Goal: Task Accomplishment & Management: Complete application form

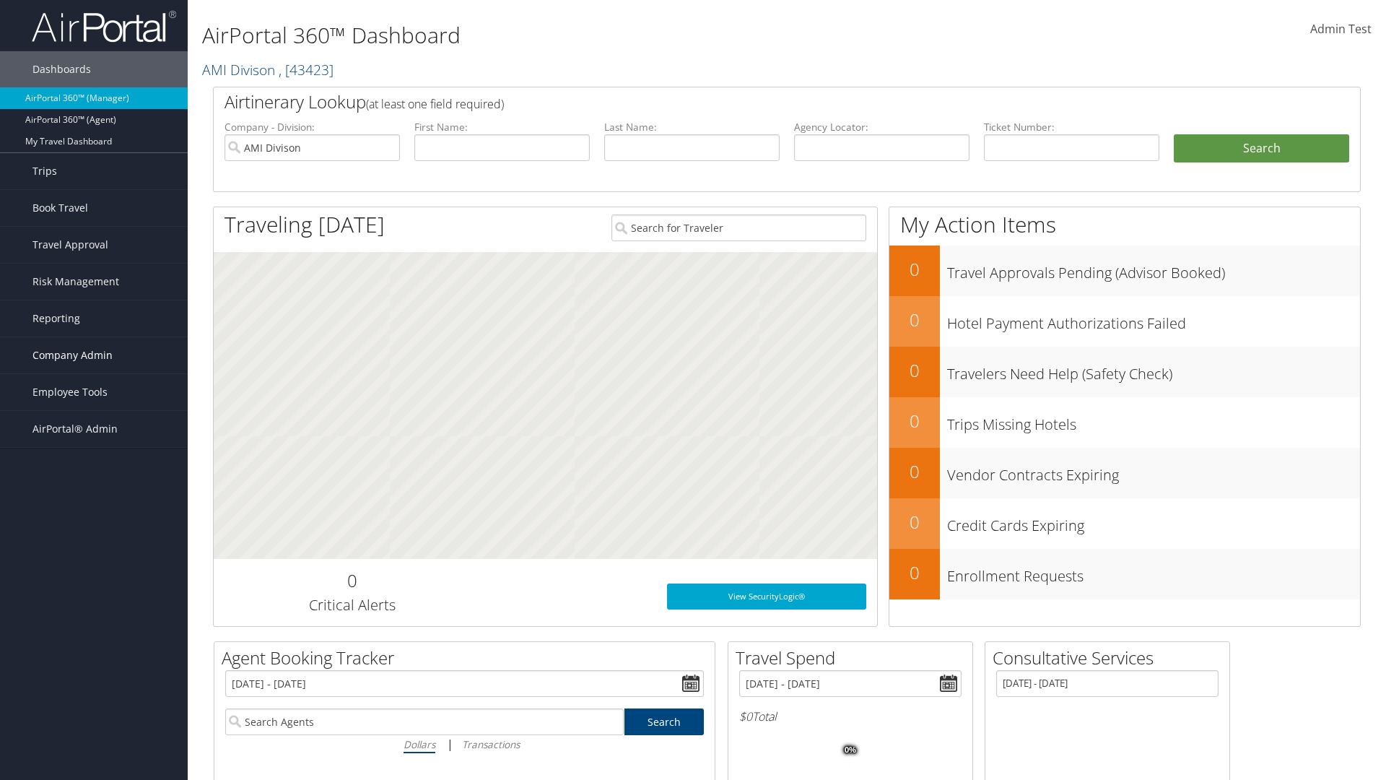
click at [94, 355] on span "Company Admin" at bounding box center [72, 355] width 80 height 36
click at [94, 481] on link "Travel Agency Contacts" at bounding box center [94, 492] width 188 height 22
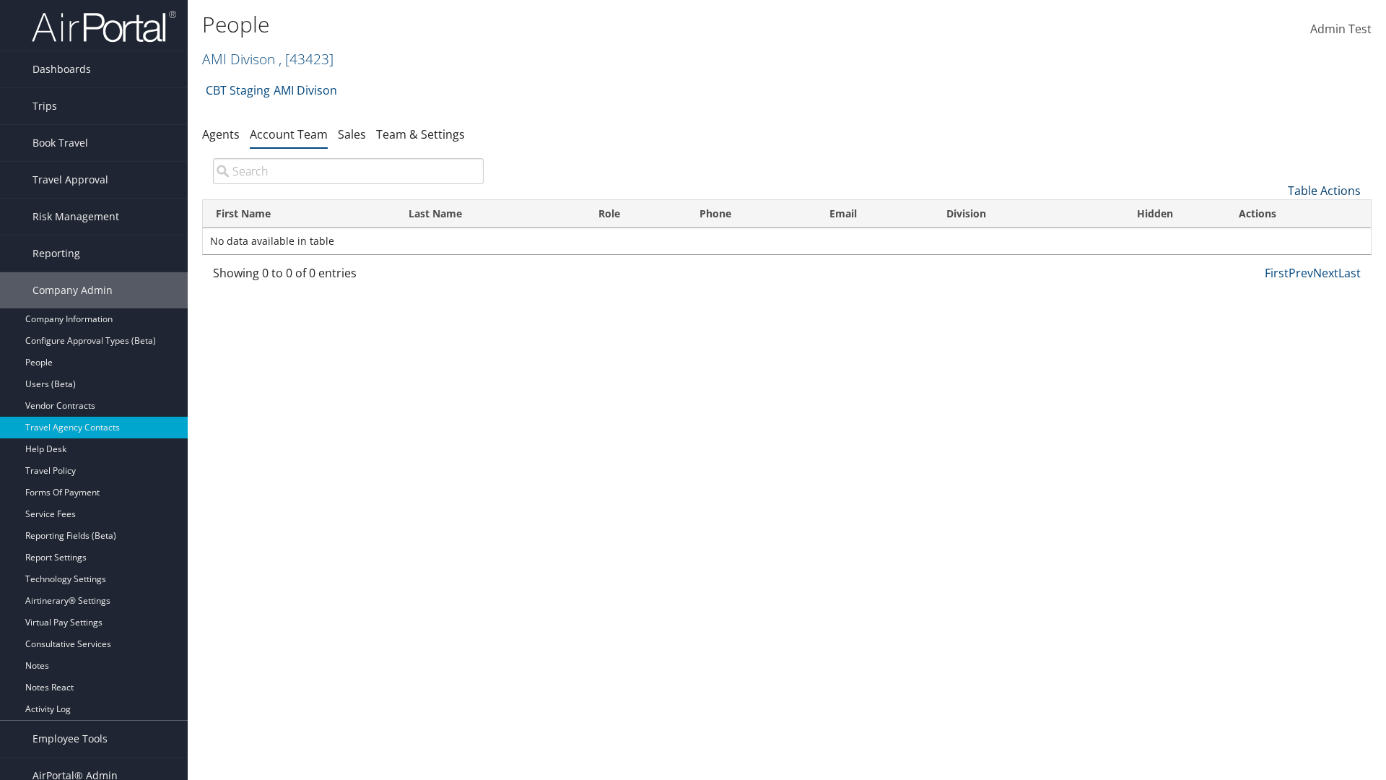
click at [1324, 191] on link "Table Actions" at bounding box center [1324, 191] width 73 height 16
click at [1276, 213] on link "Add Team Member" at bounding box center [1276, 213] width 190 height 25
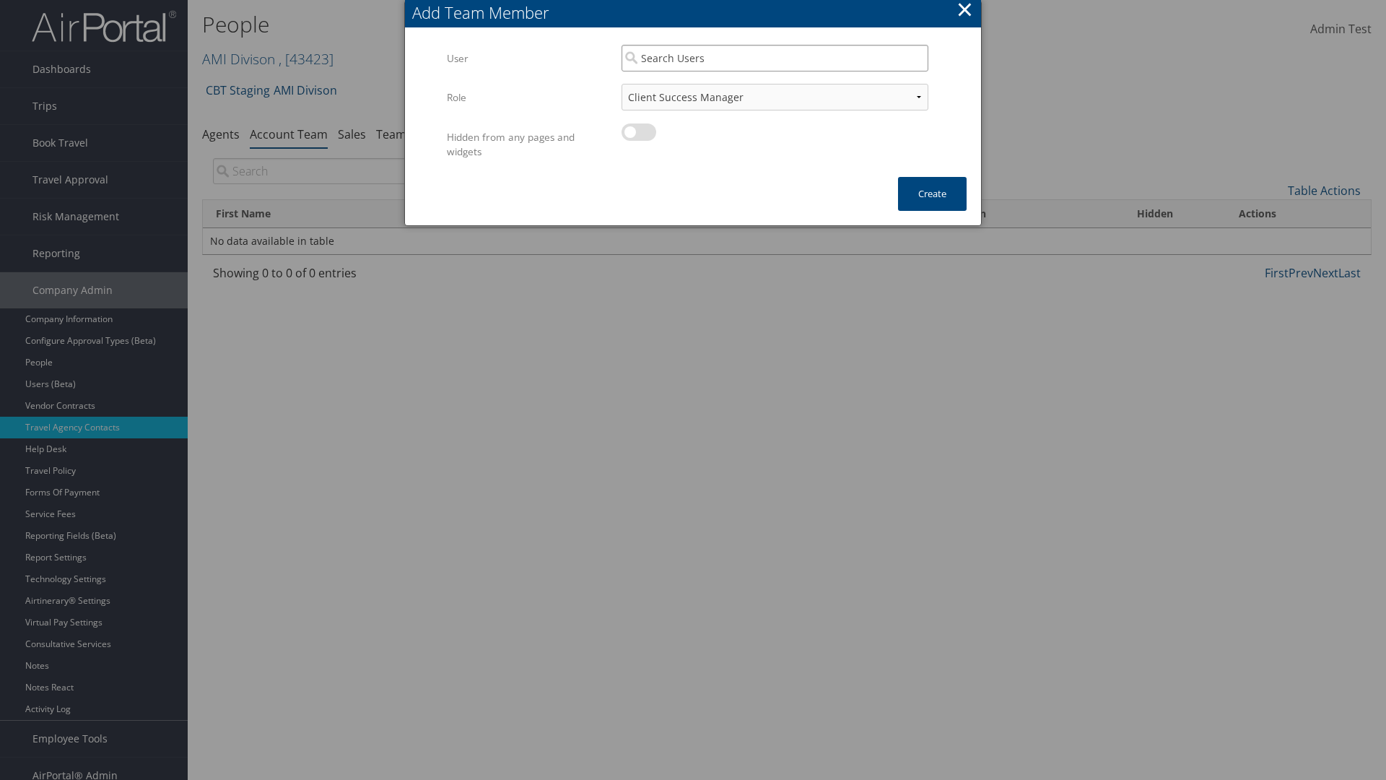
click at [775, 58] on input "search" at bounding box center [775, 58] width 307 height 27
click at [775, 92] on div "User" at bounding box center [774, 99] width 301 height 14
type input "Admin Test"
click at [932, 193] on button "Create" at bounding box center [932, 194] width 69 height 34
